Goal: Navigation & Orientation: Understand site structure

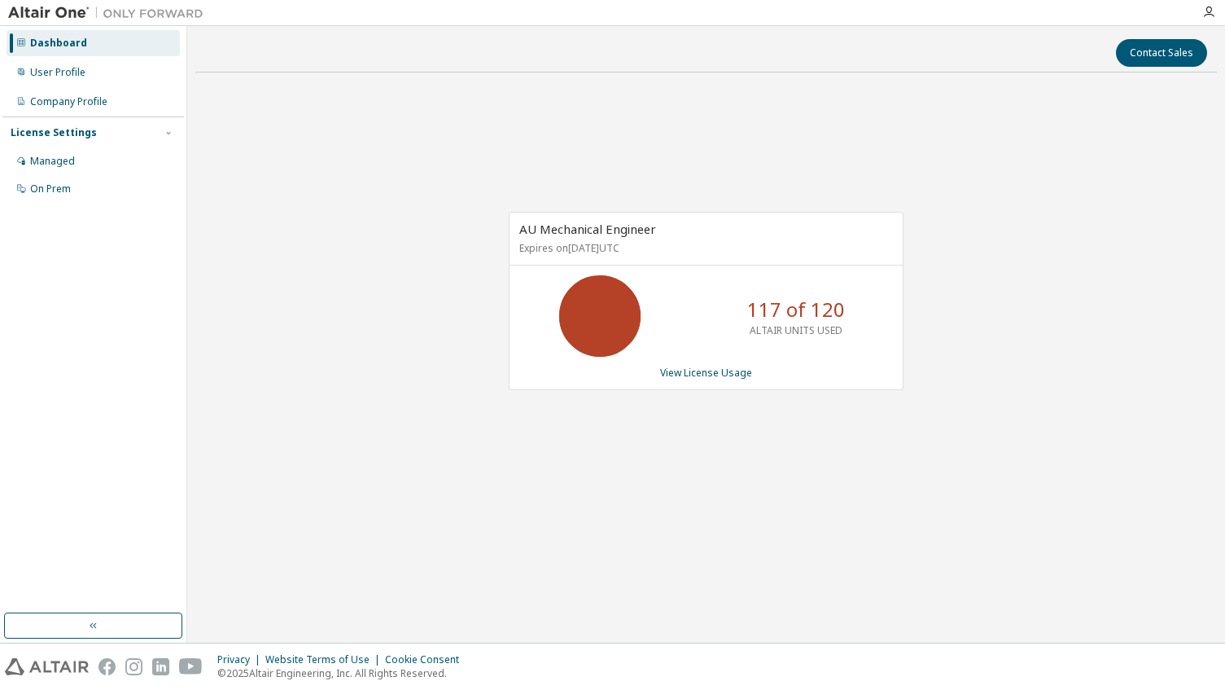
click at [800, 572] on div "Contact Sales AU Mechanical Engineer Expires on [DATE] UTC 117 of 120 ALTAIR UN…" at bounding box center [706, 334] width 1022 height 600
